Goal: Information Seeking & Learning: Learn about a topic

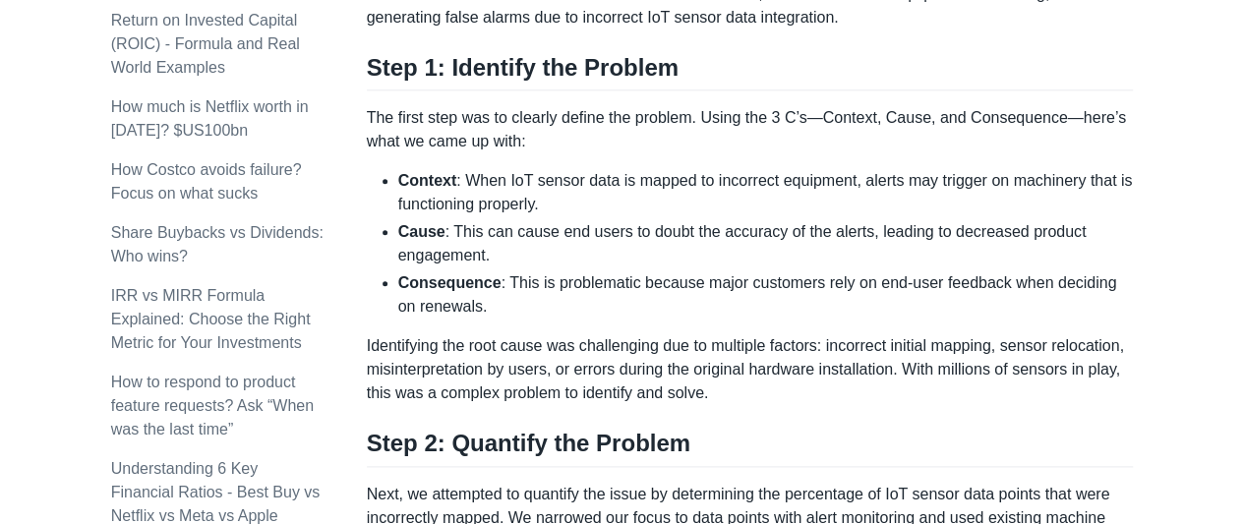
scroll to position [1031, 0]
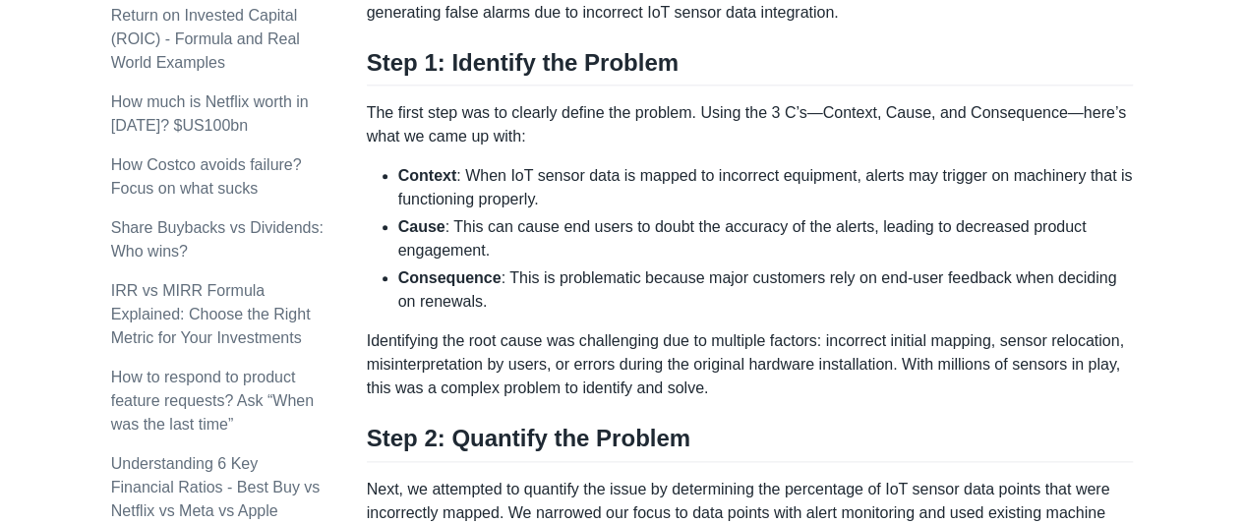
click at [447, 225] on li "Cause : This can cause end users to doubt the accuracy of the alerts, leading t…" at bounding box center [766, 238] width 736 height 47
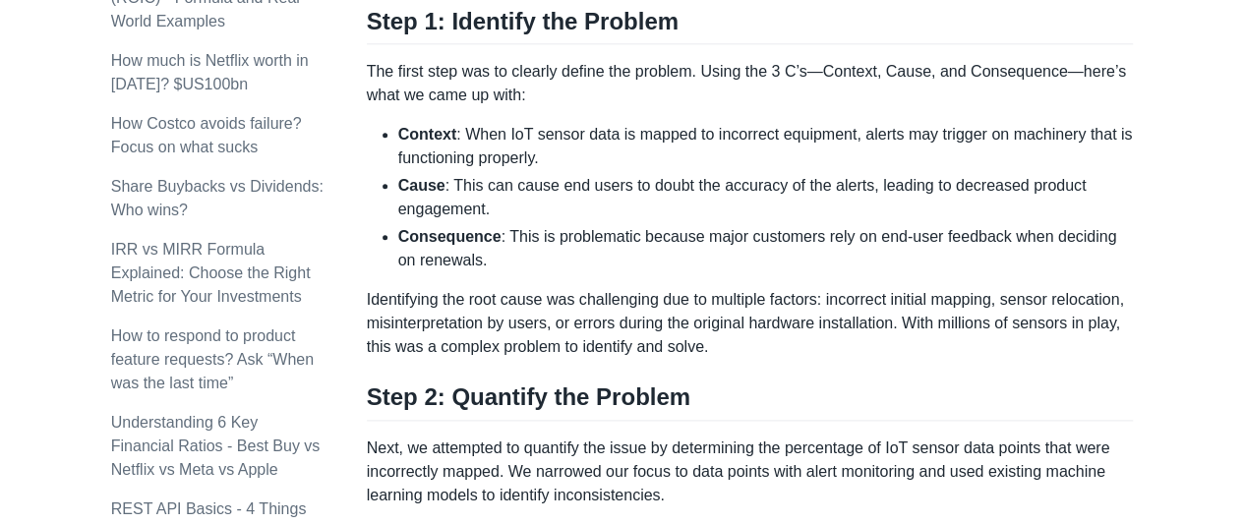
scroll to position [1092, 0]
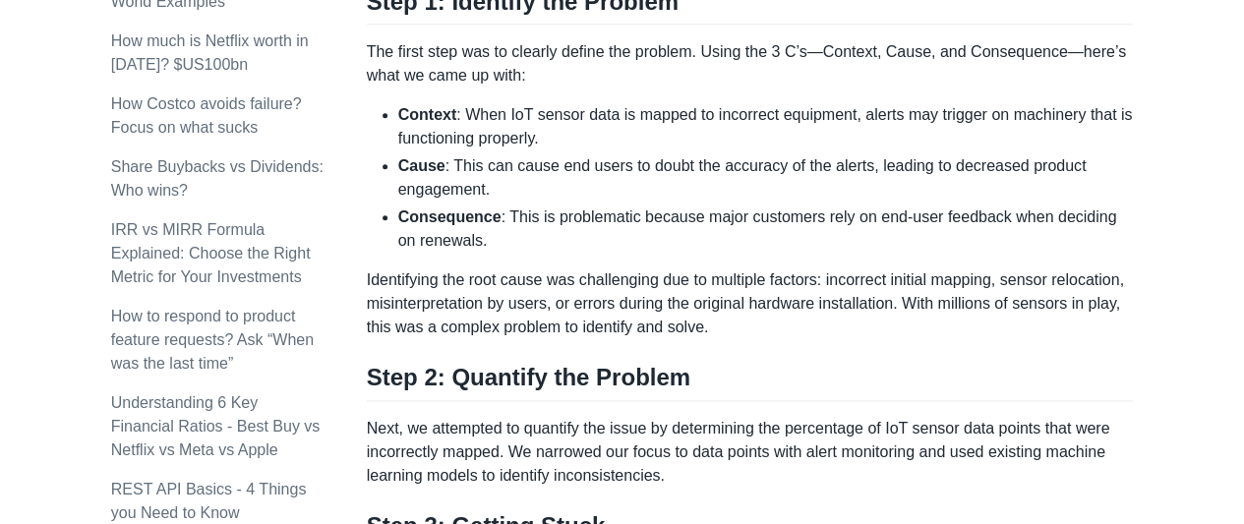
click at [447, 160] on li "Cause : This can cause end users to doubt the accuracy of the alerts, leading t…" at bounding box center [766, 177] width 736 height 47
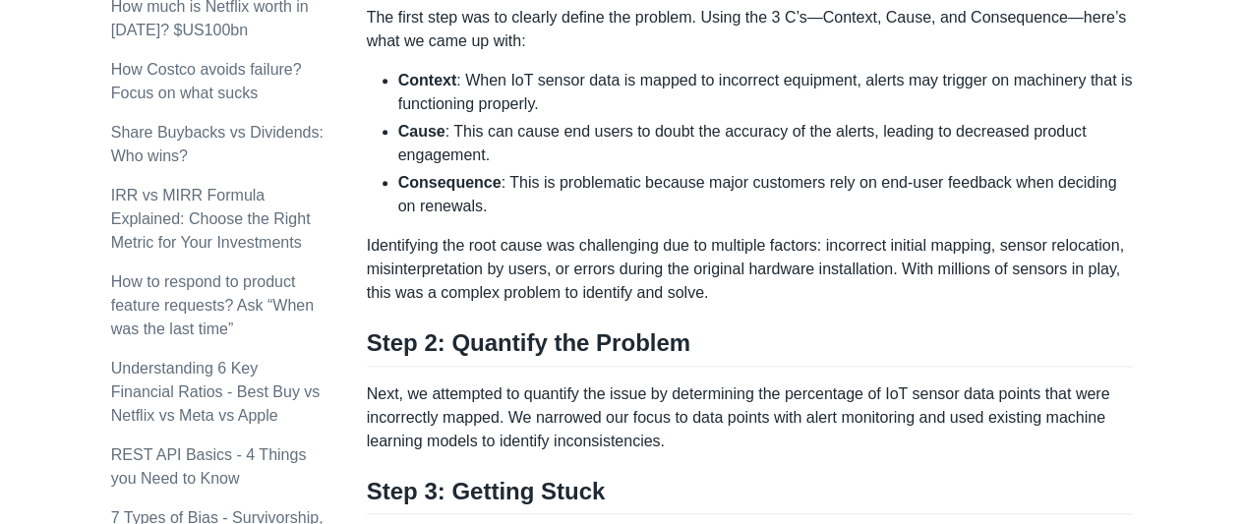
scroll to position [1128, 0]
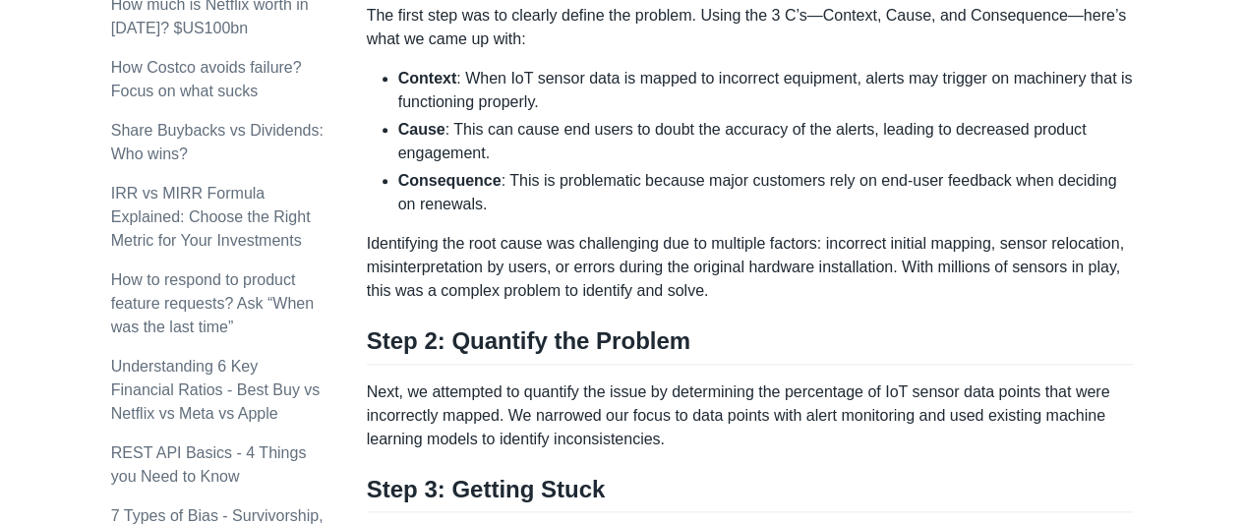
click at [452, 123] on li "Cause : This can cause end users to doubt the accuracy of the alerts, leading t…" at bounding box center [766, 141] width 736 height 47
click at [448, 125] on li "Cause : This can cause end users to doubt the accuracy of the alerts, leading t…" at bounding box center [766, 141] width 736 height 47
click at [485, 154] on li "Cause : This can cause end users to doubt the accuracy of the alerts, leading t…" at bounding box center [766, 141] width 736 height 47
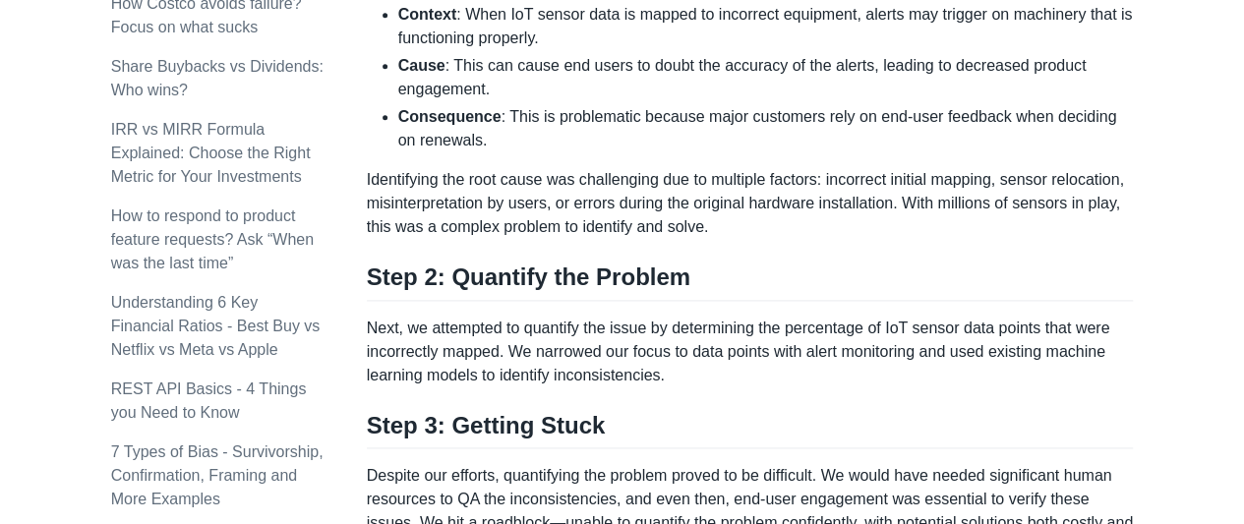
scroll to position [1194, 0]
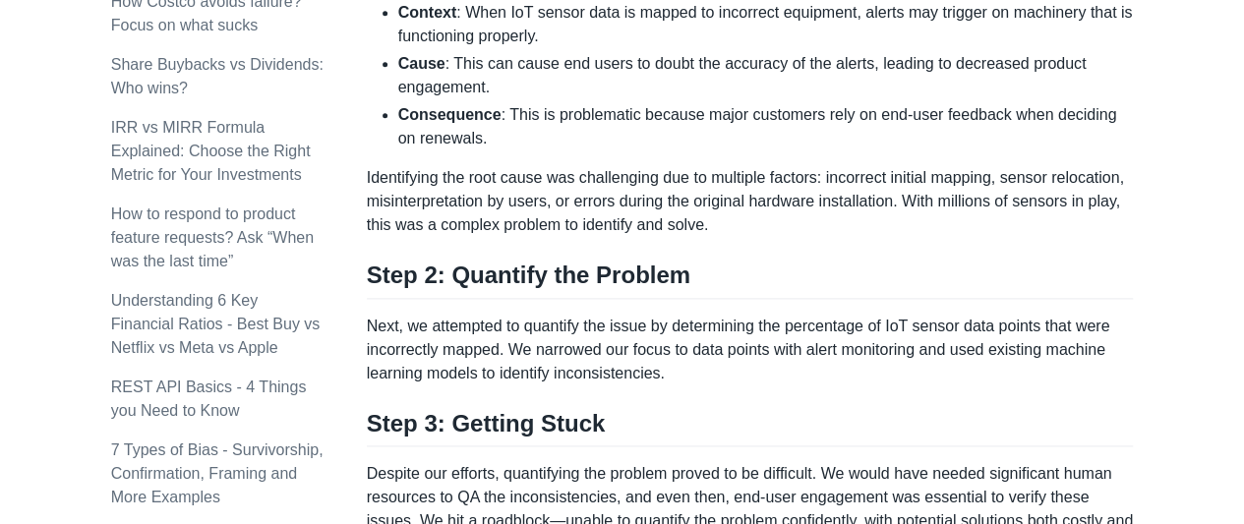
click at [445, 56] on li "Cause : This can cause end users to doubt the accuracy of the alerts, leading t…" at bounding box center [766, 75] width 736 height 47
click at [500, 86] on li "Cause : This can cause end users to doubt the accuracy of the alerts, leading t…" at bounding box center [766, 75] width 736 height 47
click at [459, 74] on li "Cause : This can cause end users to doubt the accuracy of the alerts, leading t…" at bounding box center [766, 75] width 736 height 47
click at [445, 54] on li "Cause : This can cause end users to doubt the accuracy of the alerts, leading t…" at bounding box center [766, 75] width 736 height 47
click at [451, 60] on li "Cause : This can cause end users to doubt the accuracy of the alerts, leading t…" at bounding box center [766, 75] width 736 height 47
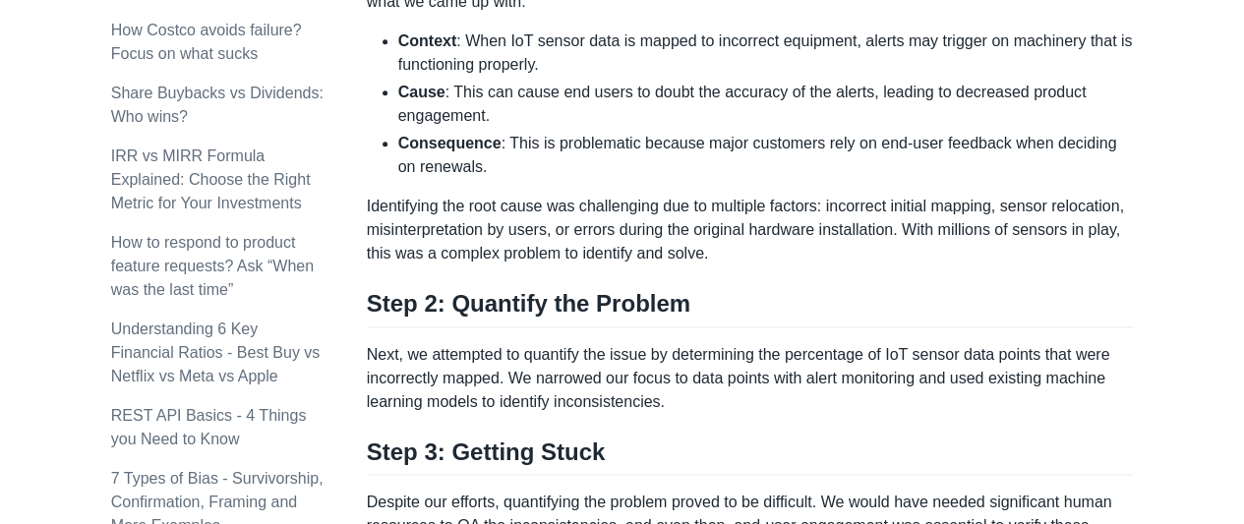
scroll to position [1163, 0]
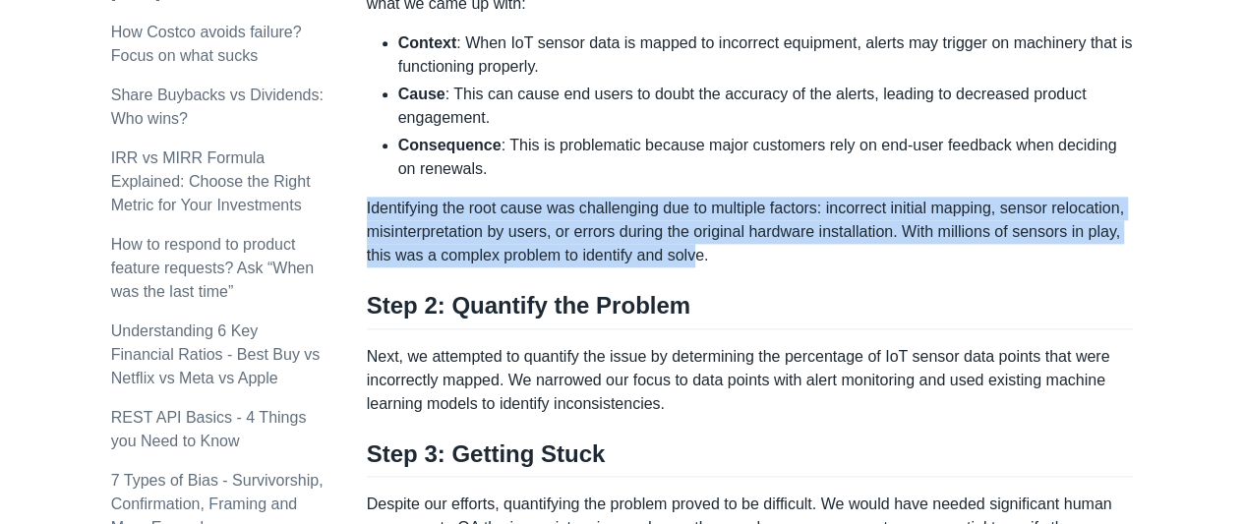
drag, startPoint x: 596, startPoint y: 164, endPoint x: 699, endPoint y: 254, distance: 136.7
click at [699, 254] on div "Here are the three C’s to writing a clear problem statement: Context : When… [s…" at bounding box center [750, 319] width 767 height 2271
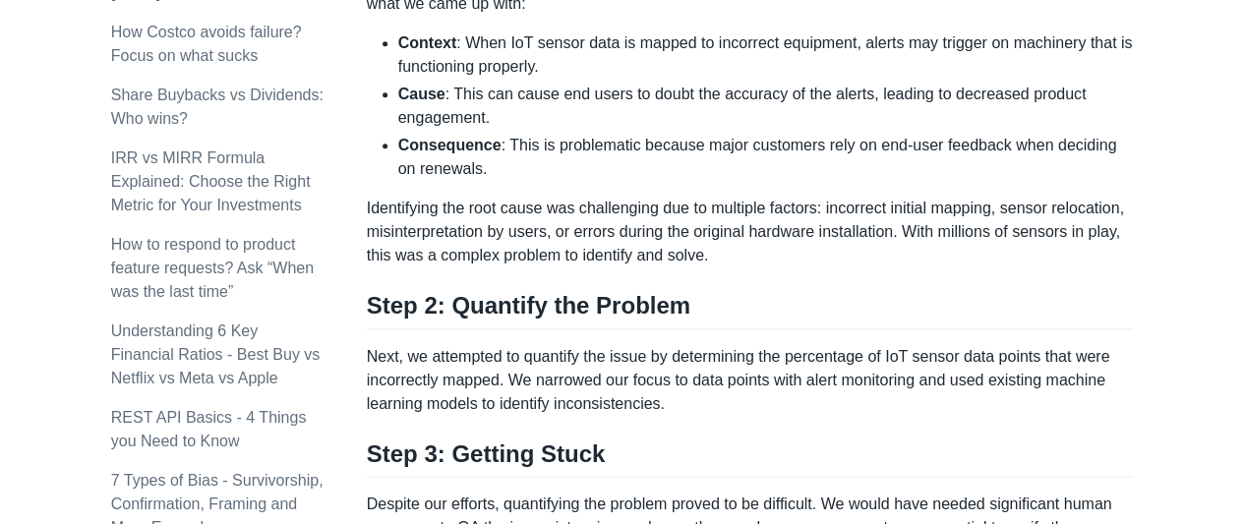
click at [758, 318] on h2 "Step 2: Quantify the Problem" at bounding box center [750, 309] width 767 height 37
click at [712, 259] on p "Identifying the root cause was challenging due to multiple factors: incorrect i…" at bounding box center [750, 232] width 767 height 71
click at [714, 263] on p "Identifying the root cause was challenging due to multiple factors: incorrect i…" at bounding box center [750, 232] width 767 height 71
click at [708, 254] on p "Identifying the root cause was challenging due to multiple factors: incorrect i…" at bounding box center [750, 232] width 767 height 71
click at [706, 252] on p "Identifying the root cause was challenging due to multiple factors: incorrect i…" at bounding box center [750, 232] width 767 height 71
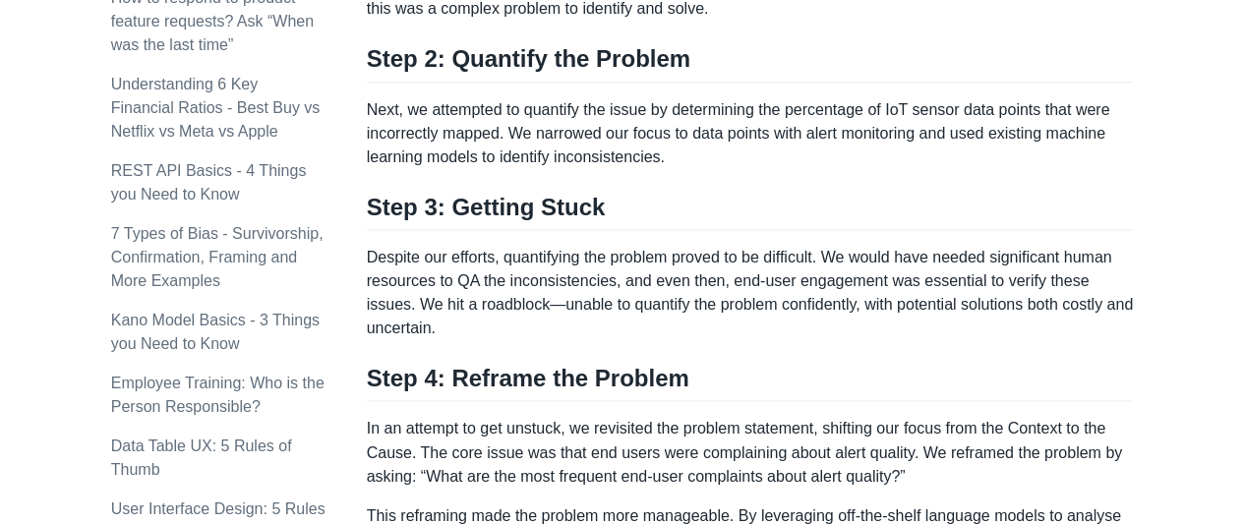
scroll to position [1400, 0]
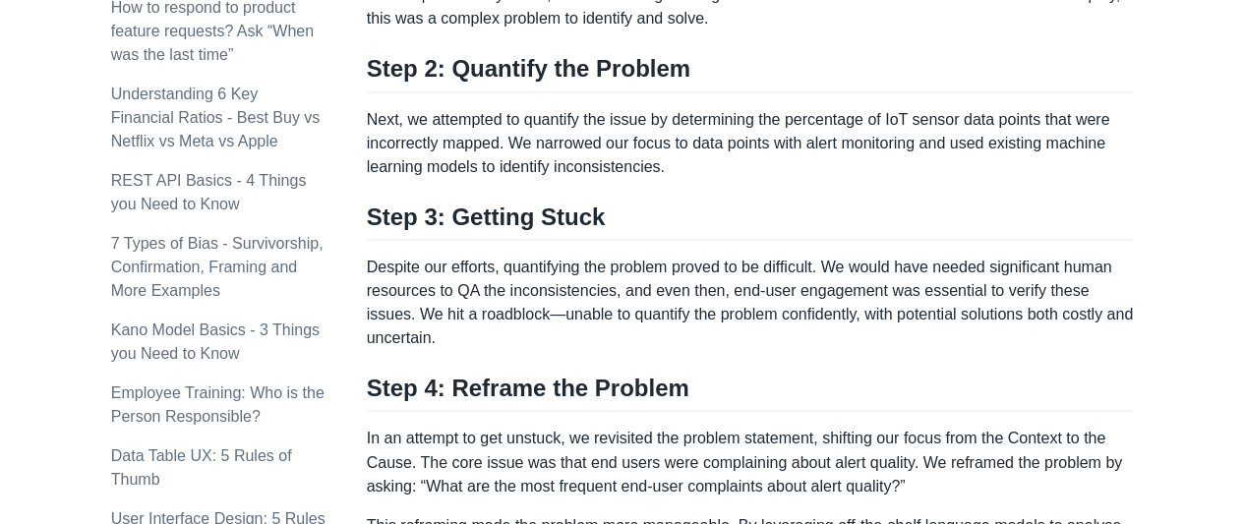
click at [485, 324] on p "Despite our efforts, quantifying the problem proved to be difficult. We would h…" at bounding box center [750, 303] width 767 height 94
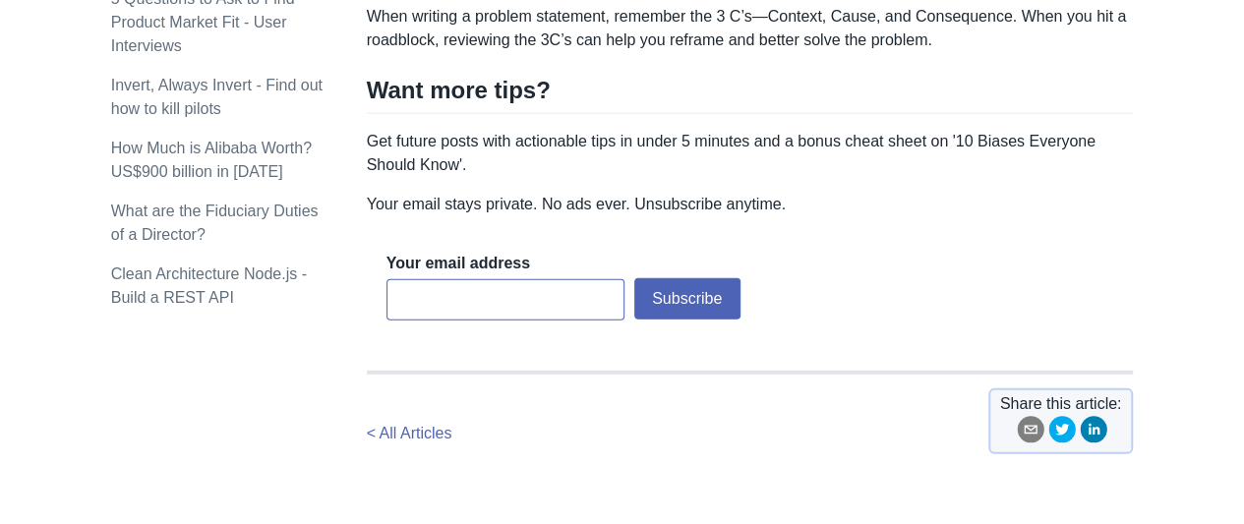
scroll to position [2575, 0]
